Goal: Task Accomplishment & Management: Use online tool/utility

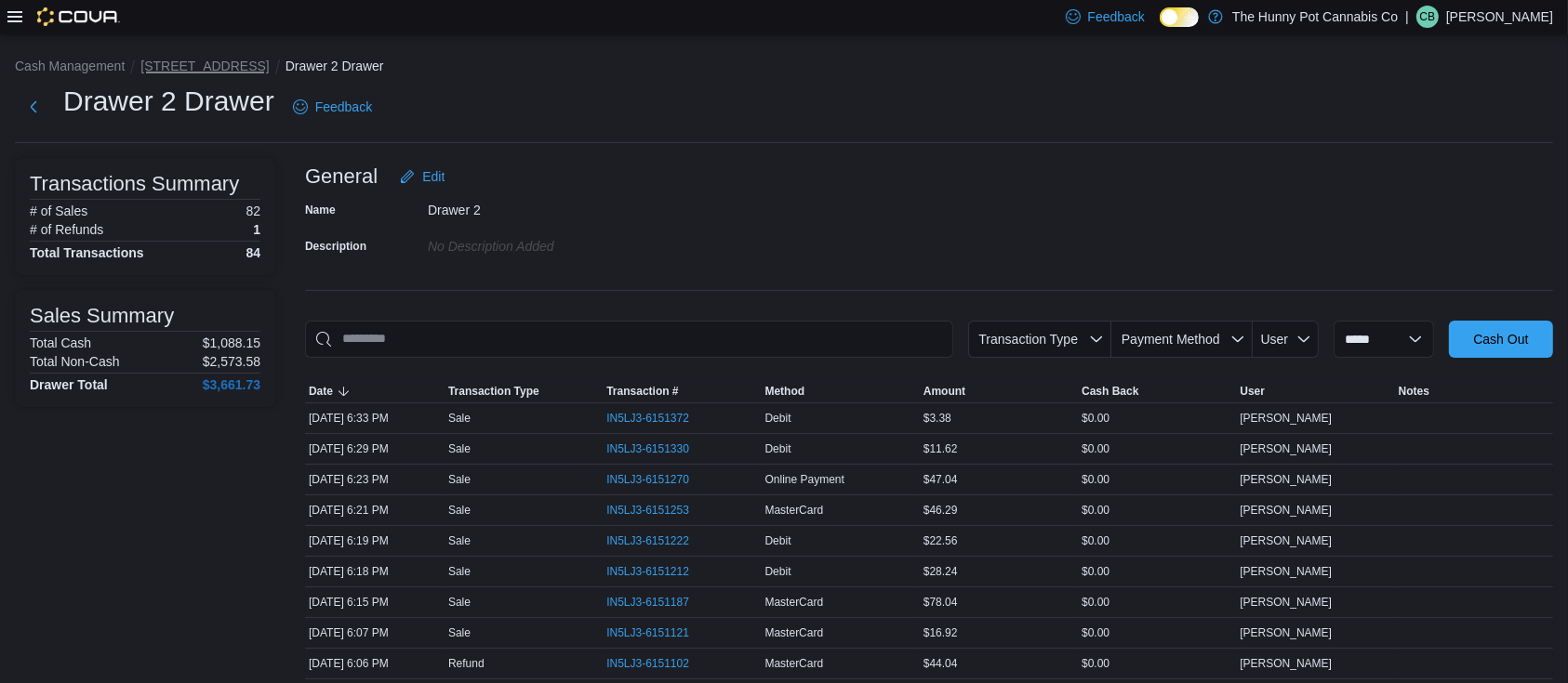
click at [165, 62] on button "[STREET_ADDRESS]" at bounding box center [205, 65] width 129 height 15
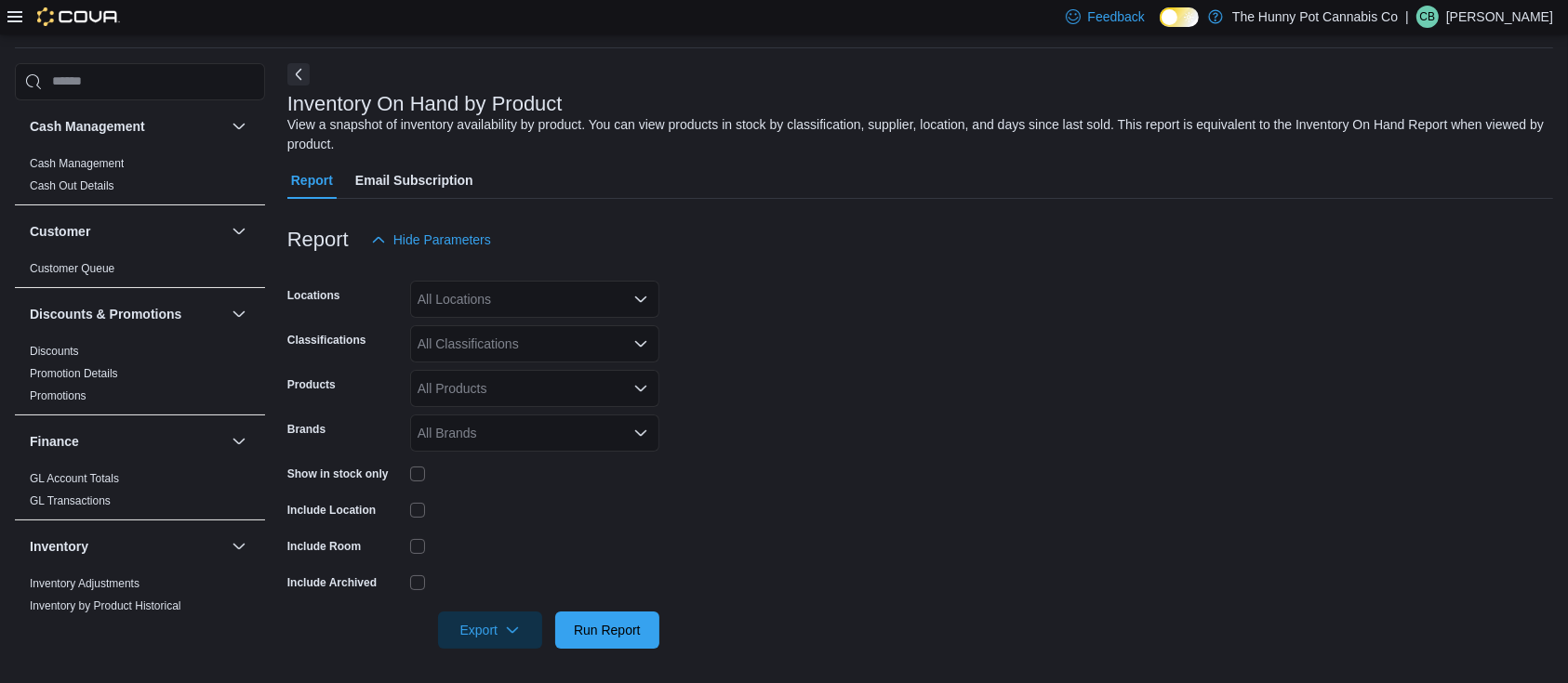
scroll to position [63, 0]
click at [287, 54] on div "Reports Feedback Cash Management Cash Management Cash Out Details Customer Cust…" at bounding box center [784, 327] width 1538 height 683
click at [294, 64] on button "Next" at bounding box center [298, 71] width 22 height 22
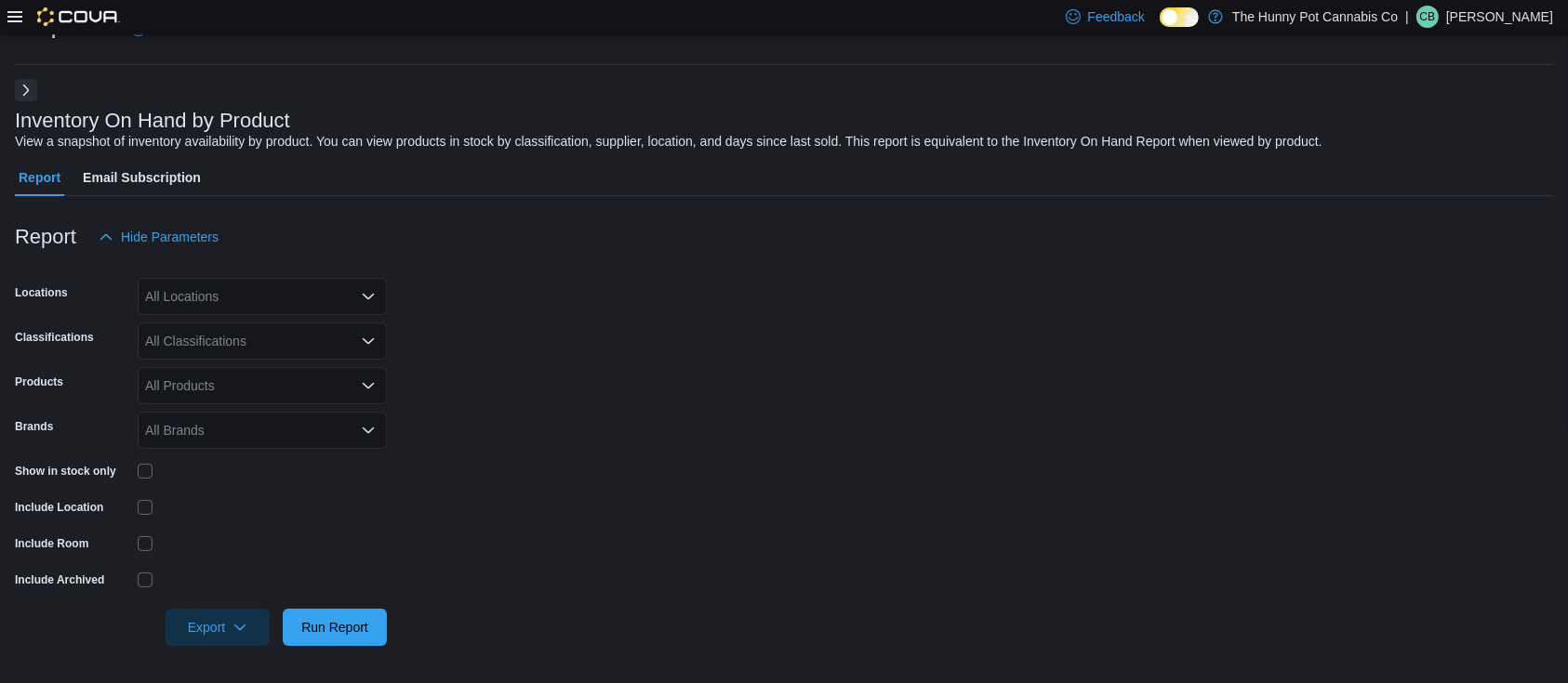
scroll to position [45, 0]
click at [303, 306] on div "All Locations" at bounding box center [262, 296] width 249 height 37
type input "***"
click at [256, 331] on span "[STREET_ADDRESS]" at bounding box center [251, 327] width 129 height 19
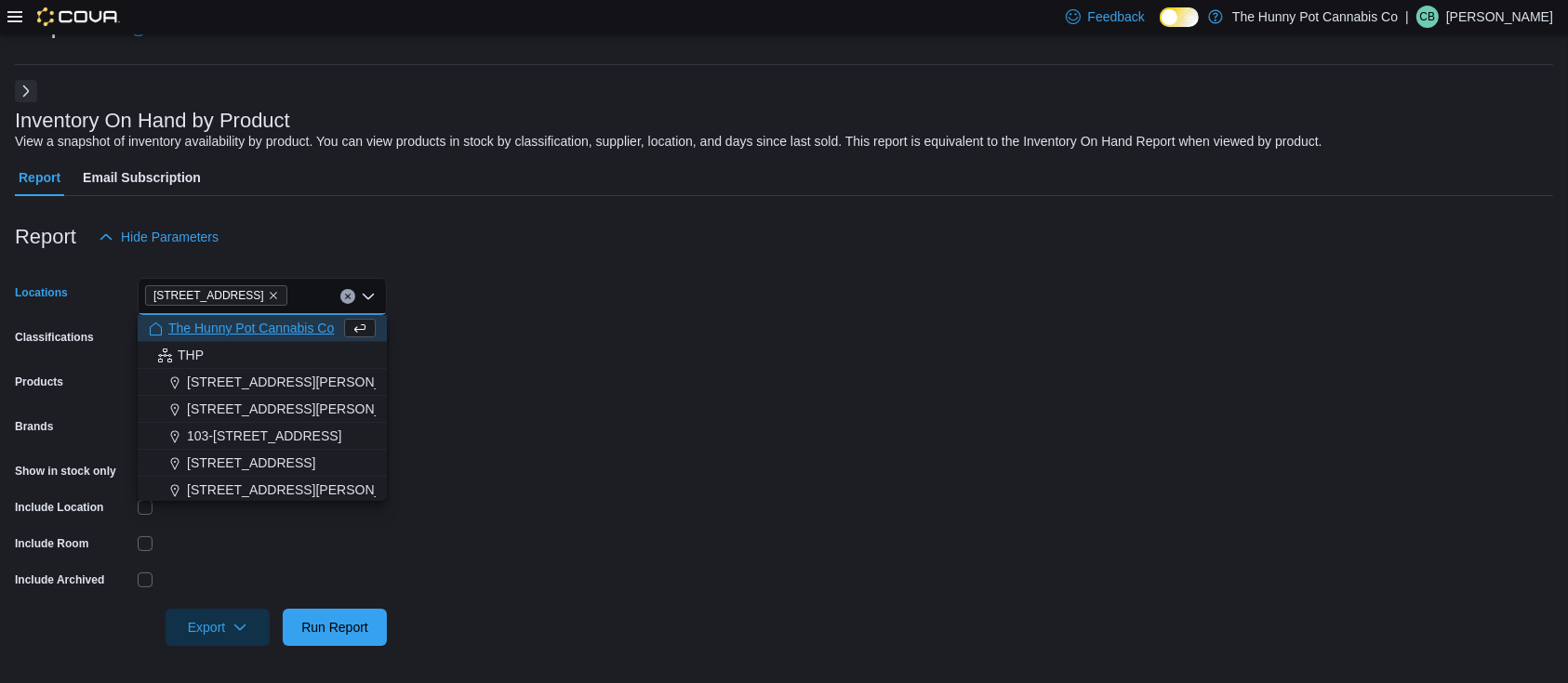
click at [642, 283] on form "Locations 495 Welland Ave Combo box. Selected. 495 Welland Ave. Press Backspace…" at bounding box center [784, 450] width 1538 height 391
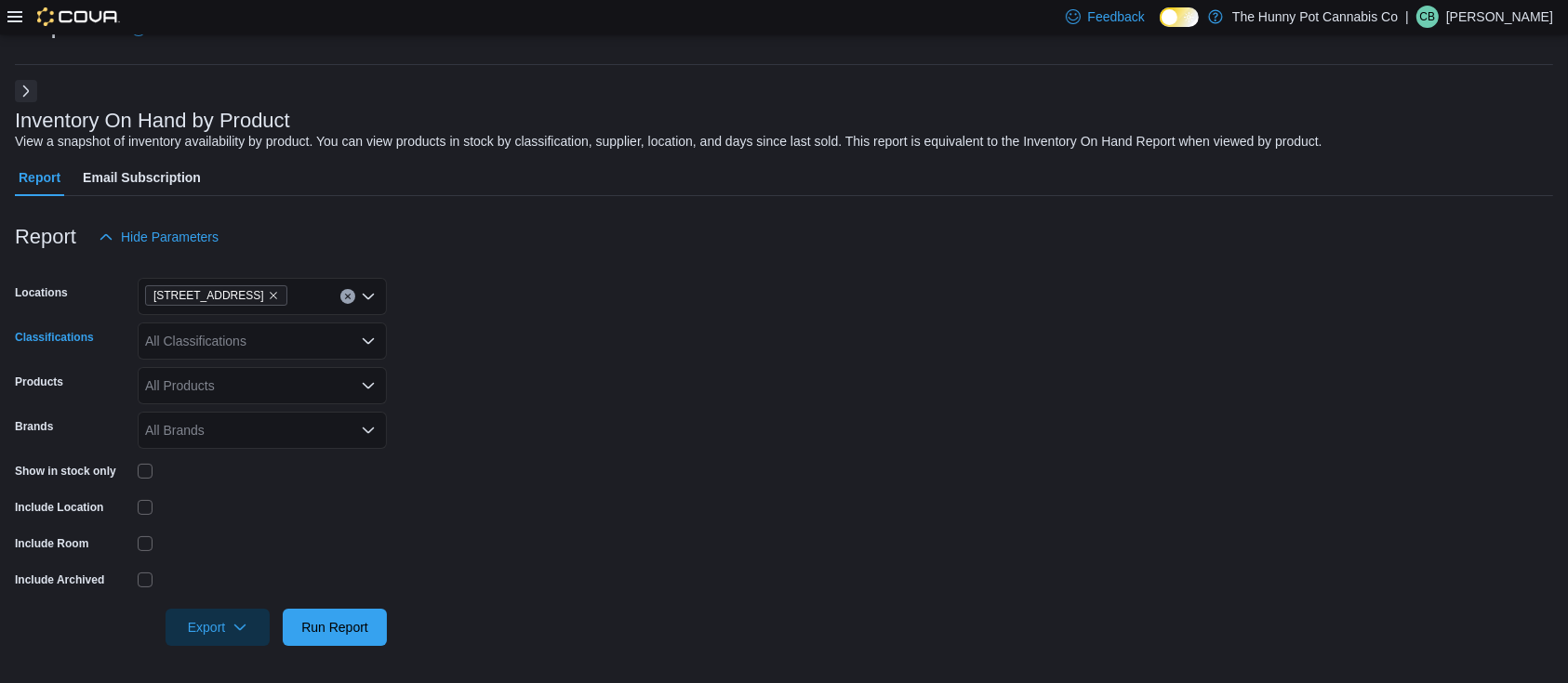
click at [320, 339] on div "All Classifications" at bounding box center [262, 341] width 249 height 37
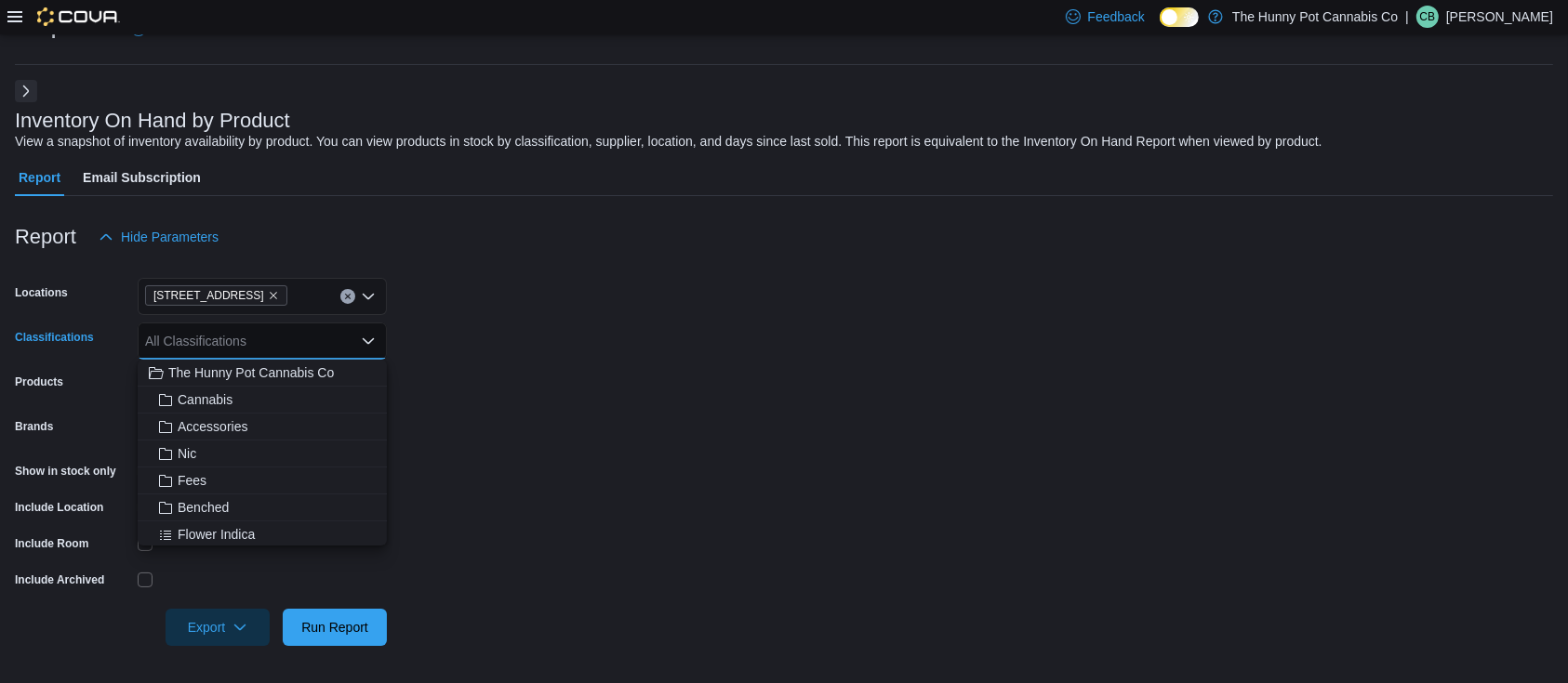
click at [577, 362] on form "Locations 495 Welland Ave Classifications All Classifications Combo box. Select…" at bounding box center [784, 450] width 1538 height 391
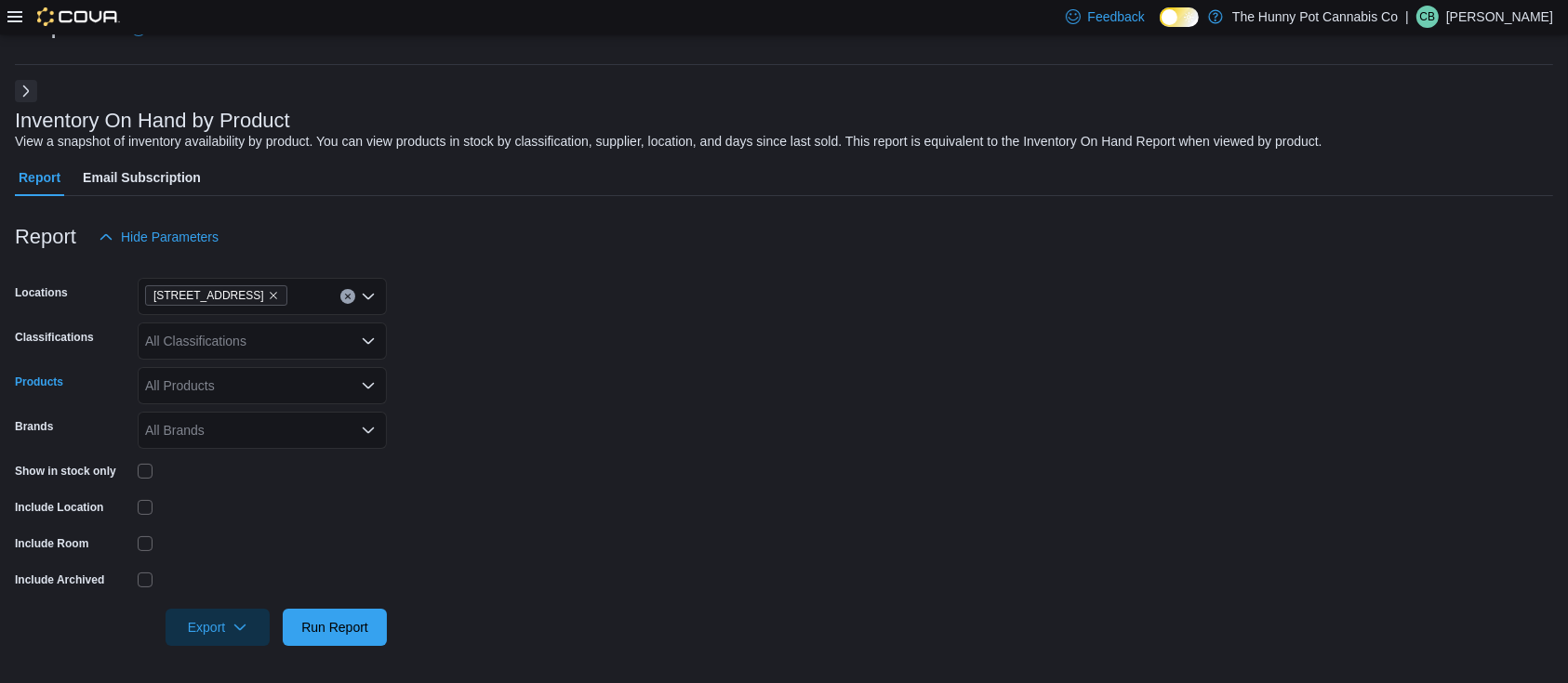
click at [304, 389] on div "All Products" at bounding box center [262, 386] width 249 height 37
click at [557, 434] on form "Locations 495 Welland Ave Classifications All Classifications Products All Prod…" at bounding box center [784, 450] width 1538 height 391
click at [130, 472] on div "Show in stock only" at bounding box center [72, 471] width 115 height 29
click at [328, 332] on div "All Classifications" at bounding box center [262, 341] width 249 height 37
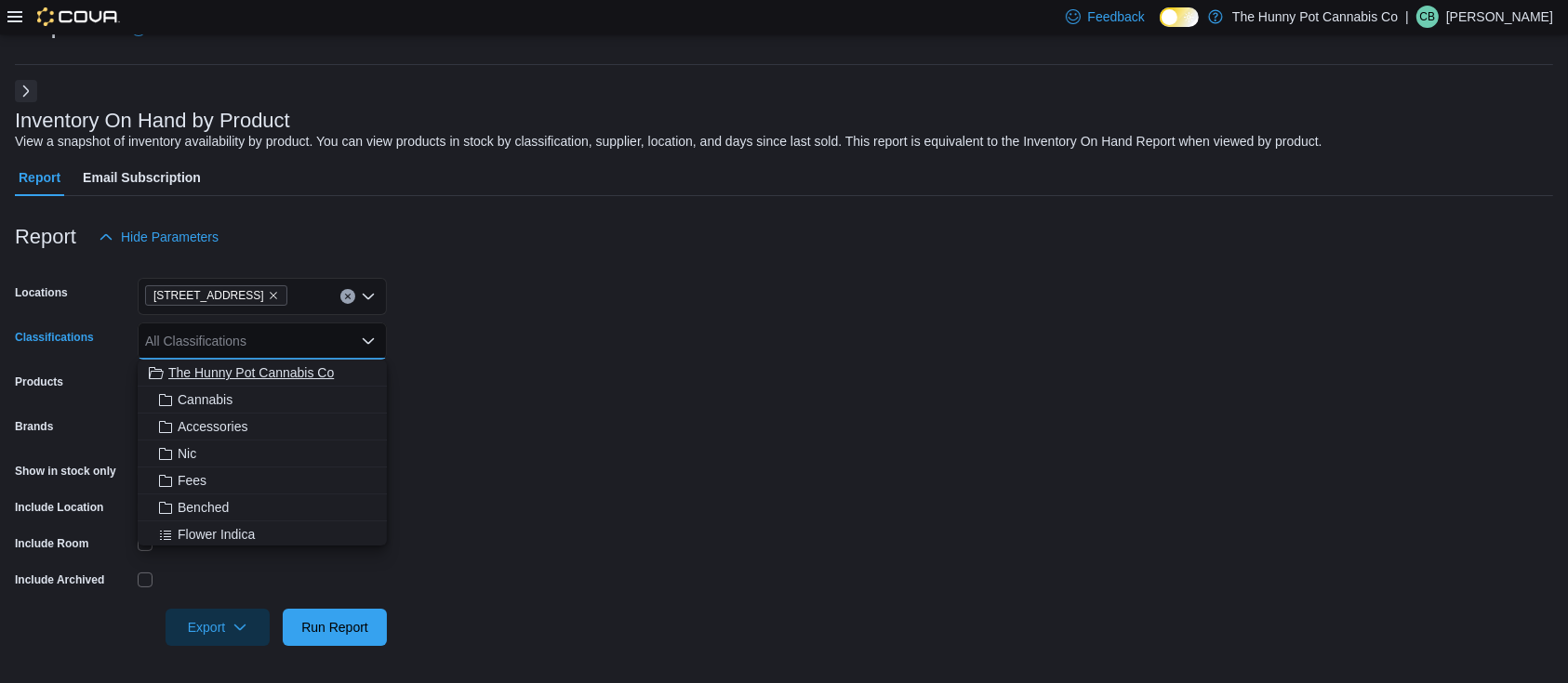
click at [307, 376] on span "The Hunny Pot Cannabis Co" at bounding box center [251, 372] width 166 height 19
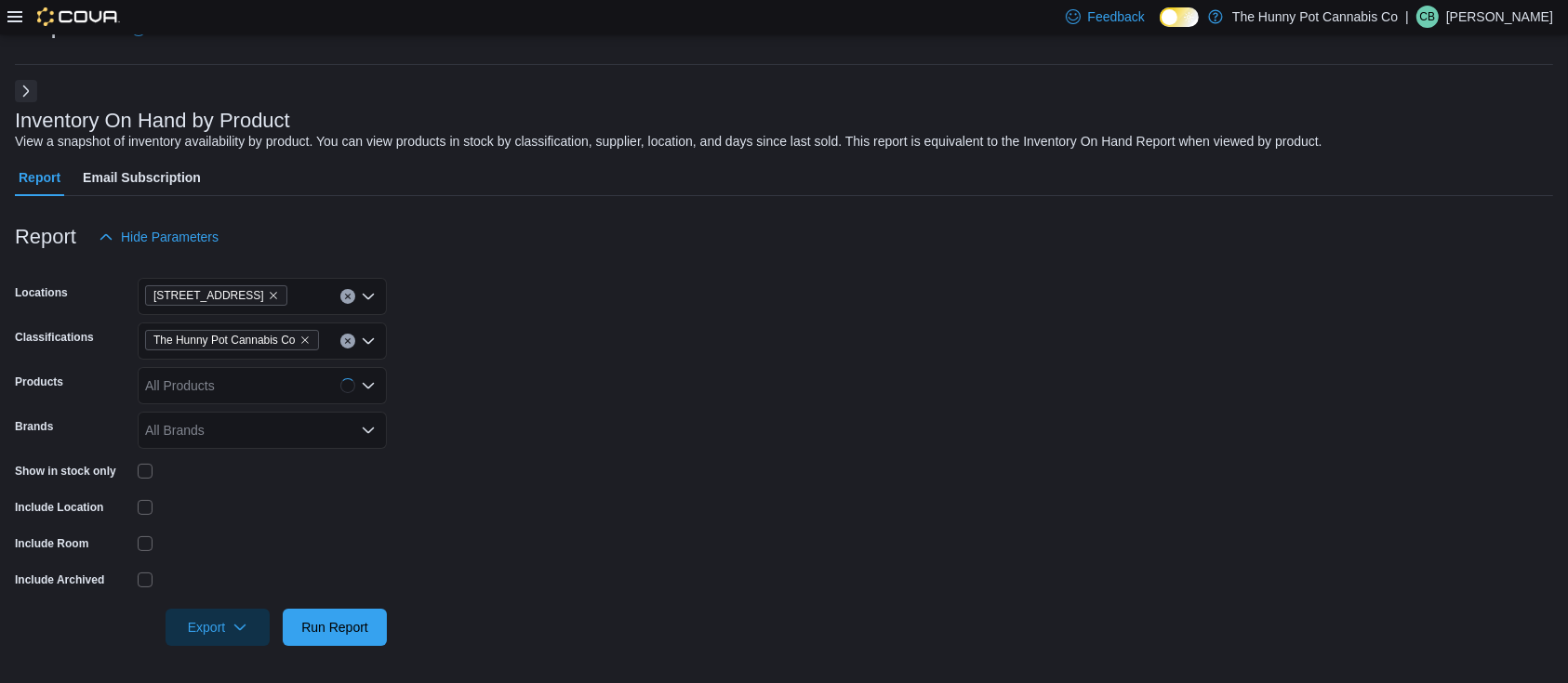
click at [517, 442] on form "Locations 495 Welland Ave Classifications The Hunny Pot Cannabis Co Products Al…" at bounding box center [784, 450] width 1538 height 391
click at [331, 651] on div at bounding box center [784, 657] width 1538 height 22
click at [331, 636] on span "Run Report" at bounding box center [334, 626] width 82 height 37
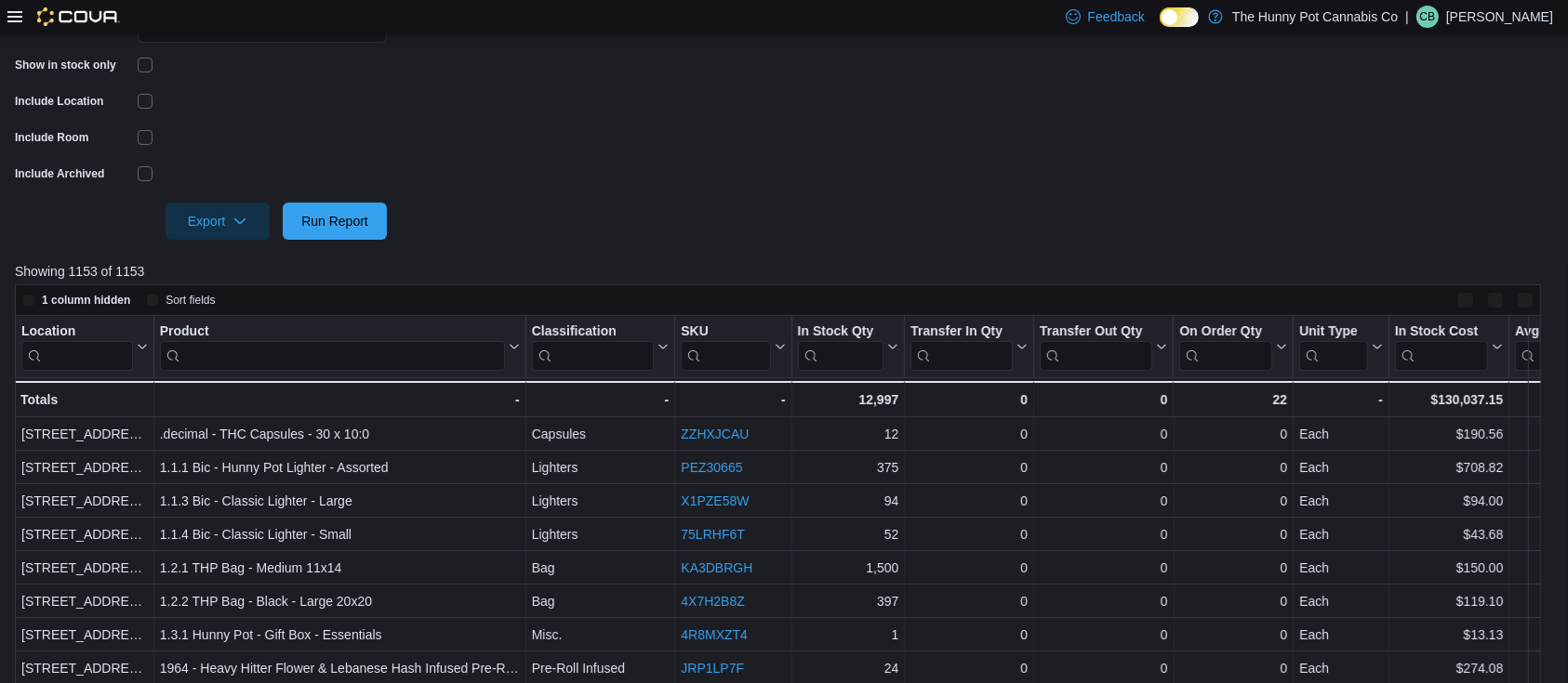
scroll to position [540, 0]
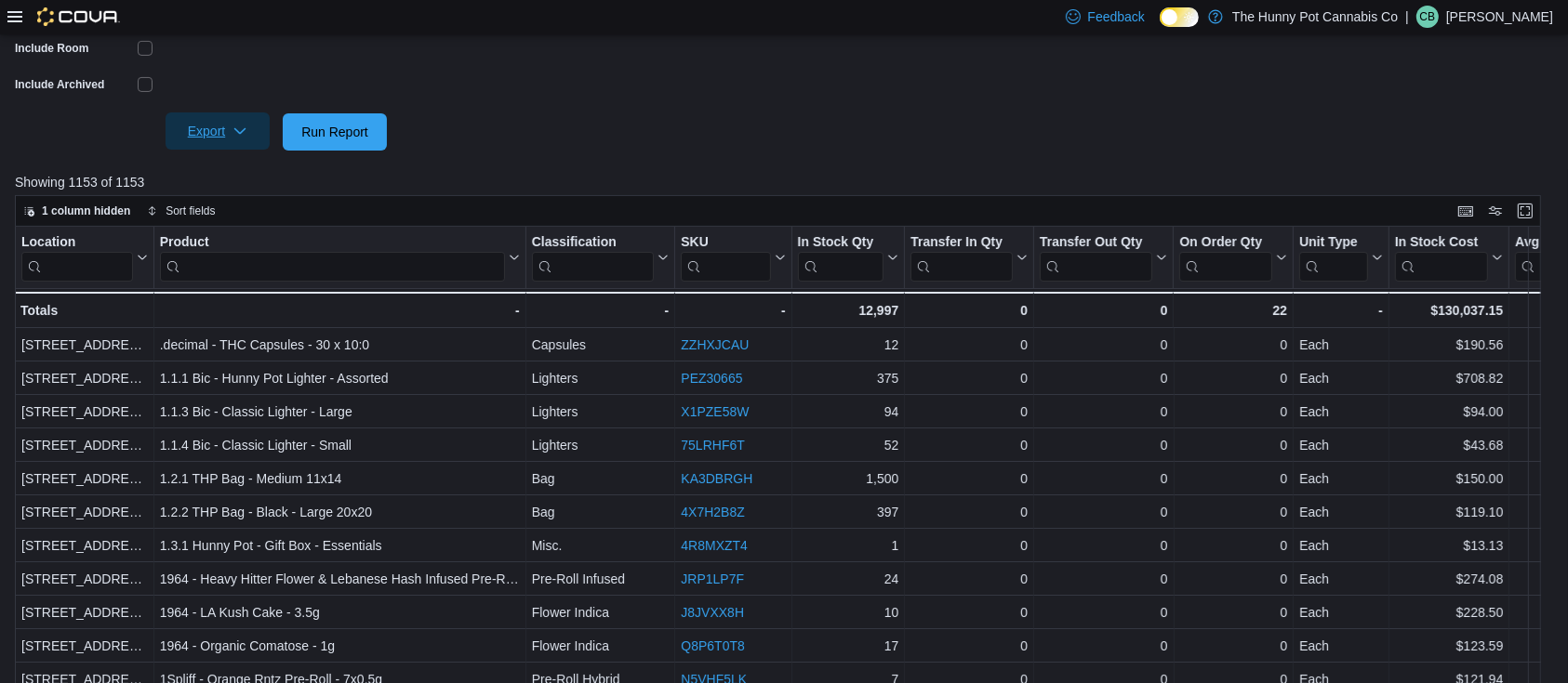
click at [244, 135] on icon "button" at bounding box center [240, 131] width 15 height 15
click at [251, 172] on span "Export to Excel" at bounding box center [220, 169] width 84 height 15
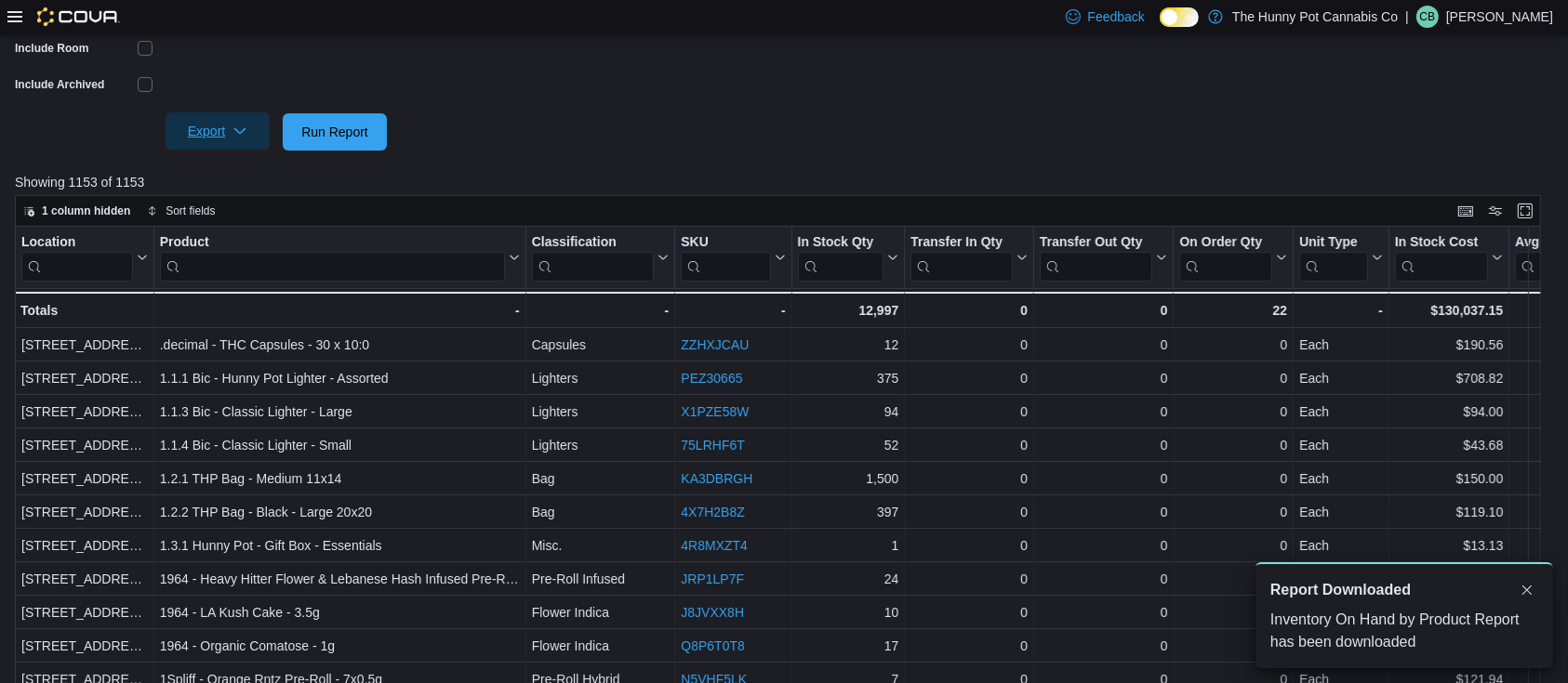
scroll to position [0, 0]
